Goal: Task Accomplishment & Management: Manage account settings

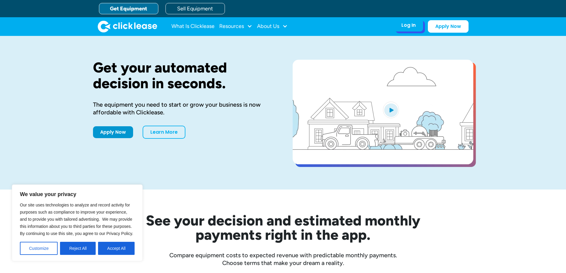
click at [397, 26] on div "Log In Account login I use Clicklease to get my equipment Partner Portal I offe…" at bounding box center [408, 25] width 29 height 12
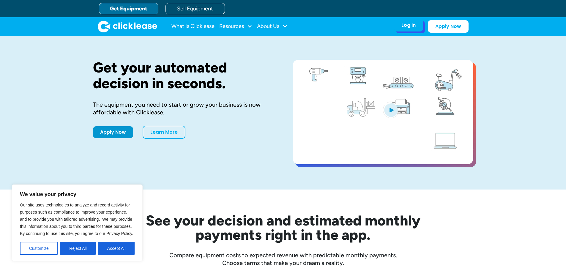
click at [407, 24] on div "Log In" at bounding box center [408, 25] width 14 height 6
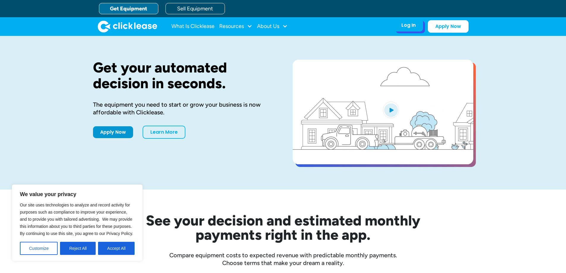
click at [402, 26] on div "Log In" at bounding box center [408, 25] width 14 height 6
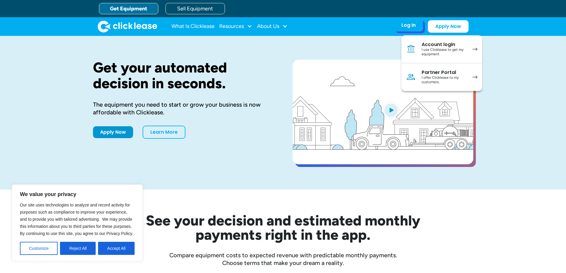
click at [432, 50] on div "I use Clicklease to get my equipment" at bounding box center [443, 52] width 45 height 9
